Goal: Task Accomplishment & Management: Manage account settings

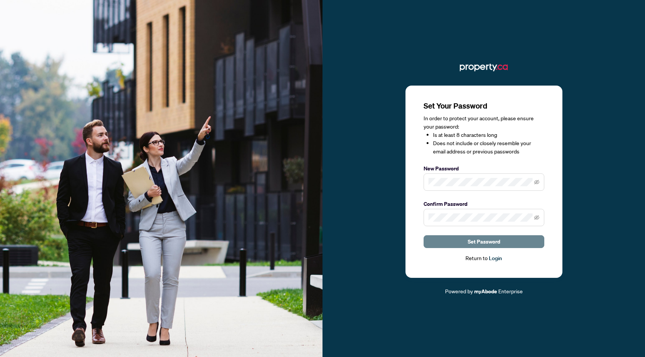
click at [445, 245] on button "Set Password" at bounding box center [483, 241] width 121 height 13
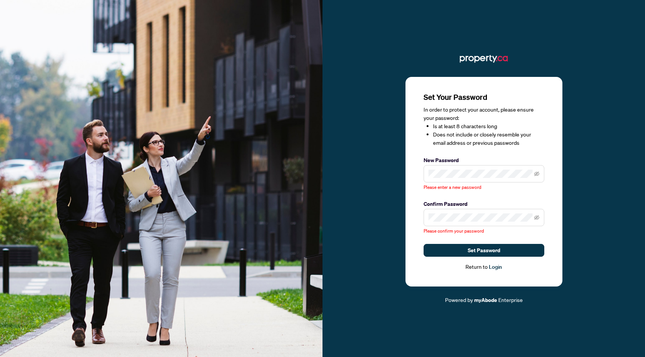
click at [541, 172] on span at bounding box center [483, 173] width 121 height 17
click at [534, 172] on icon "eye-invisible" at bounding box center [536, 173] width 5 height 5
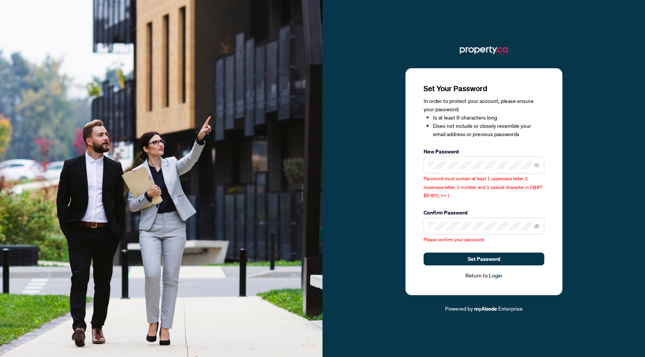
click at [489, 222] on span at bounding box center [483, 226] width 121 height 17
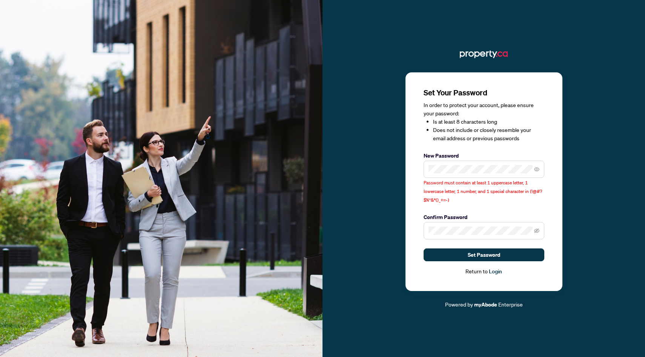
click at [499, 209] on div "Set Your Password In order to protect your account, please ensure your password…" at bounding box center [483, 181] width 121 height 188
click at [481, 177] on span at bounding box center [483, 169] width 121 height 17
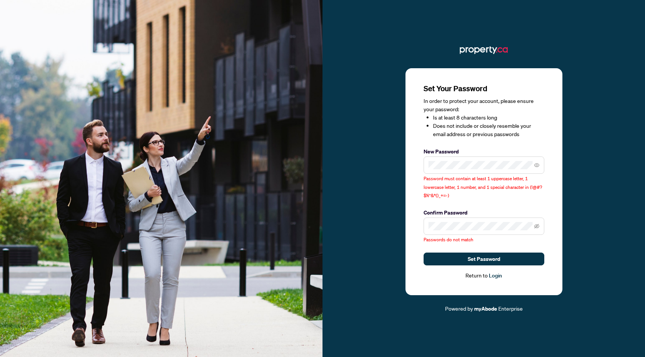
click at [428, 170] on span at bounding box center [483, 164] width 121 height 17
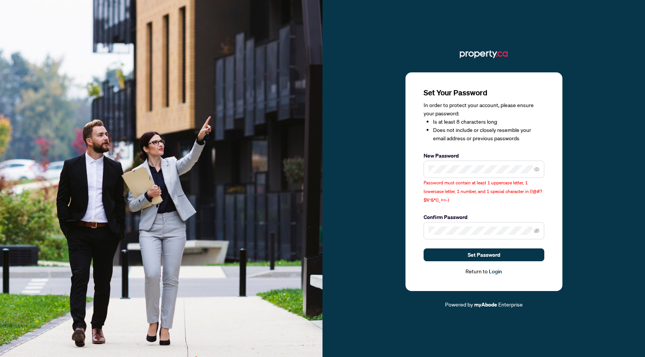
click at [460, 164] on span at bounding box center [483, 169] width 121 height 17
click at [476, 200] on div "Password must contain at least 1 uppercase letter, 1 lowercase letter, 1 number…" at bounding box center [483, 182] width 121 height 43
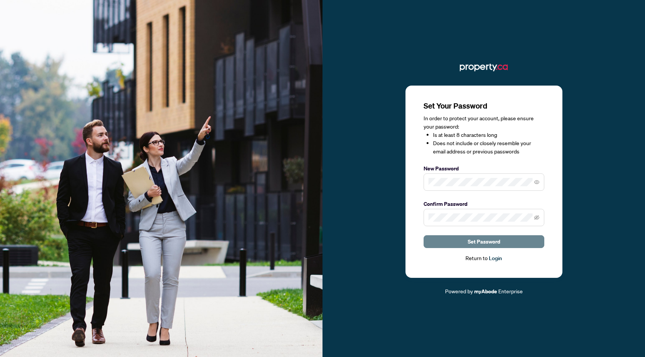
click at [498, 241] on span "Set Password" at bounding box center [483, 242] width 32 height 12
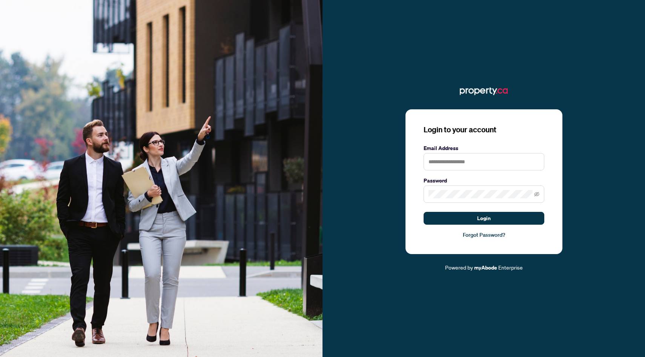
click at [466, 182] on label "Password" at bounding box center [483, 180] width 121 height 8
click at [460, 175] on form "Email Address Password Login" at bounding box center [483, 184] width 121 height 81
